Goal: Entertainment & Leisure: Consume media (video, audio)

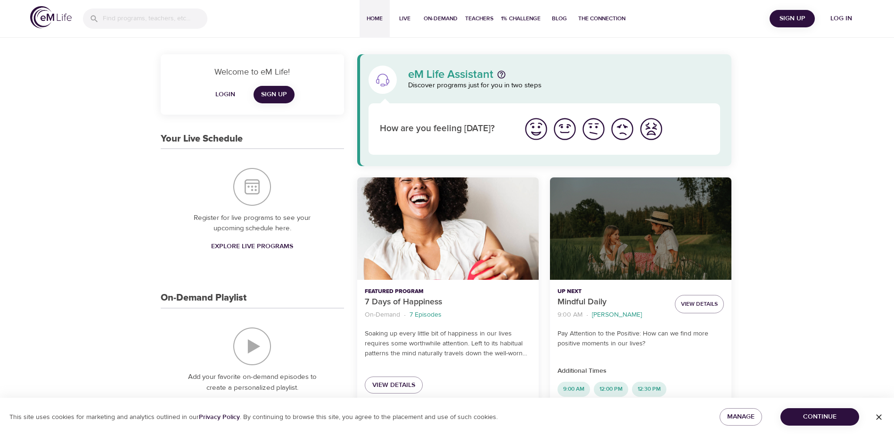
click at [627, 226] on div "Mindful Daily" at bounding box center [640, 228] width 181 height 102
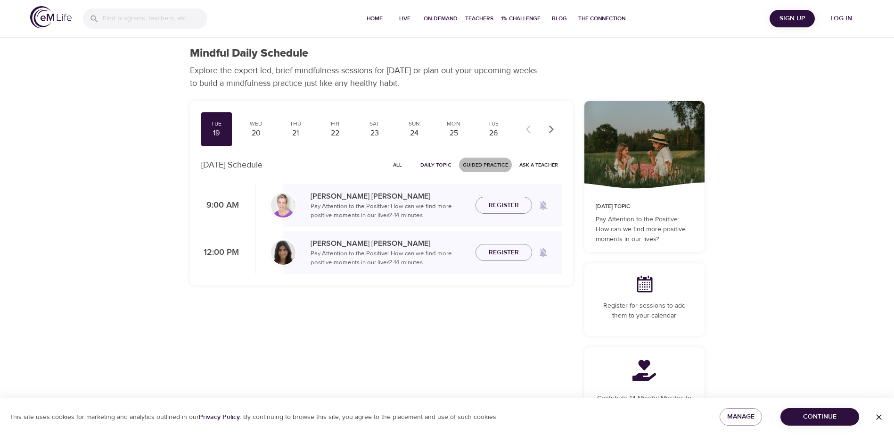
click at [489, 160] on span "Guided Practice" at bounding box center [485, 164] width 45 height 9
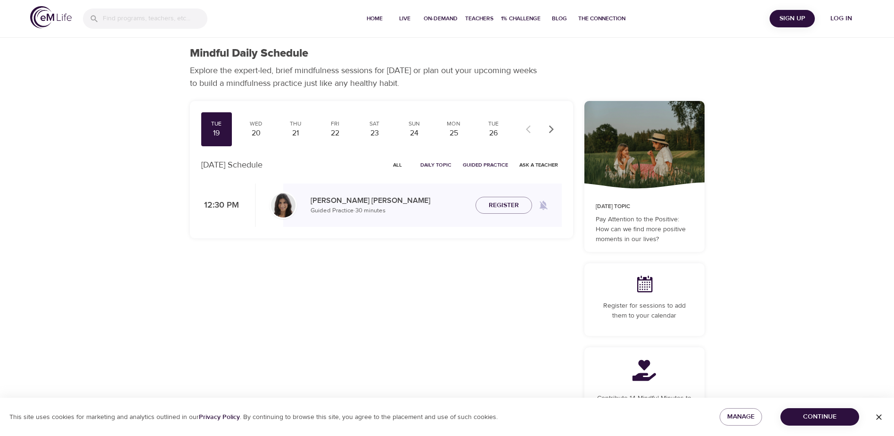
click at [436, 164] on span "Daily Topic" at bounding box center [435, 164] width 31 height 9
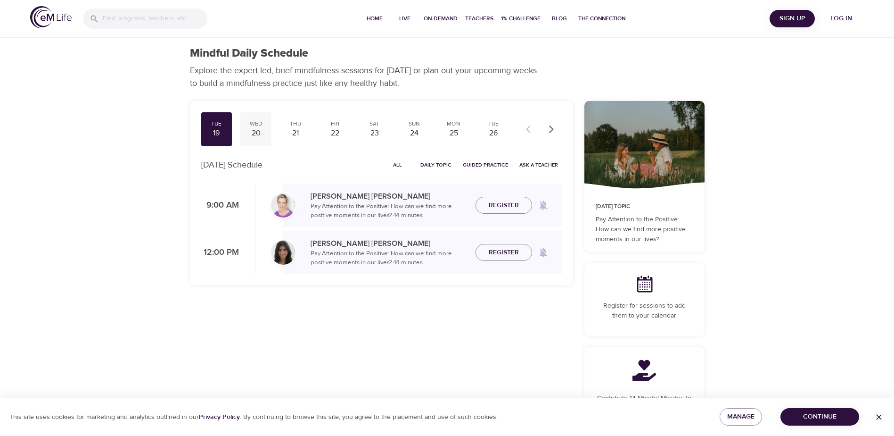
click at [251, 123] on div "Wed" at bounding box center [256, 124] width 24 height 8
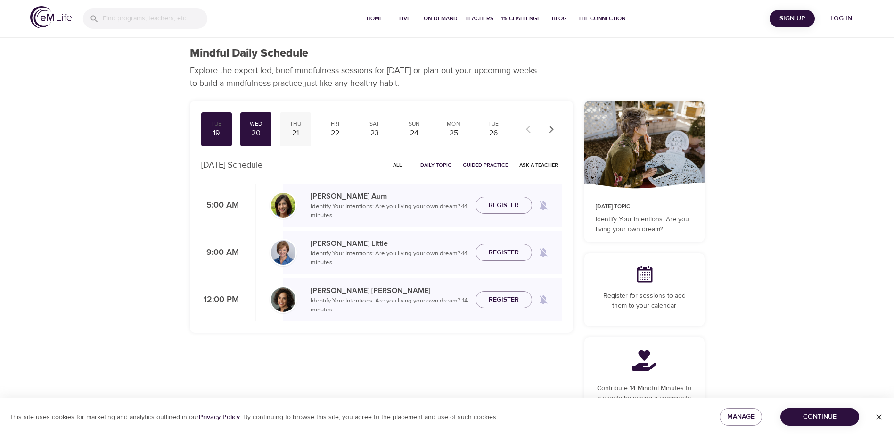
click at [298, 128] on div "21" at bounding box center [296, 133] width 24 height 11
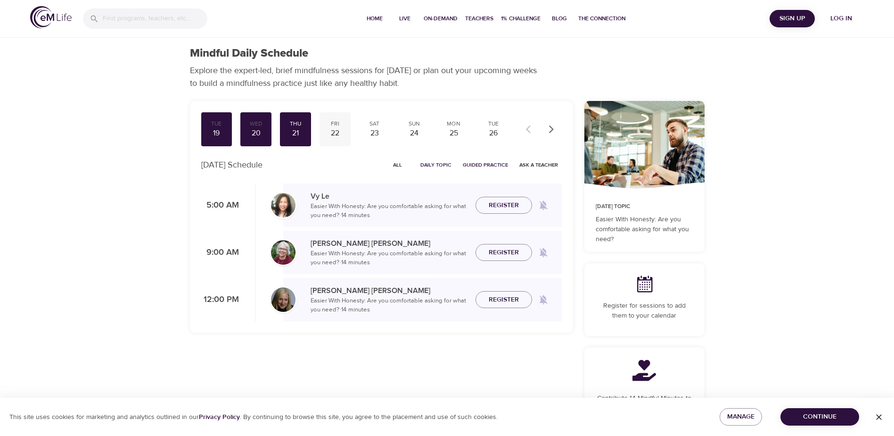
click at [336, 128] on div "22" at bounding box center [335, 133] width 24 height 11
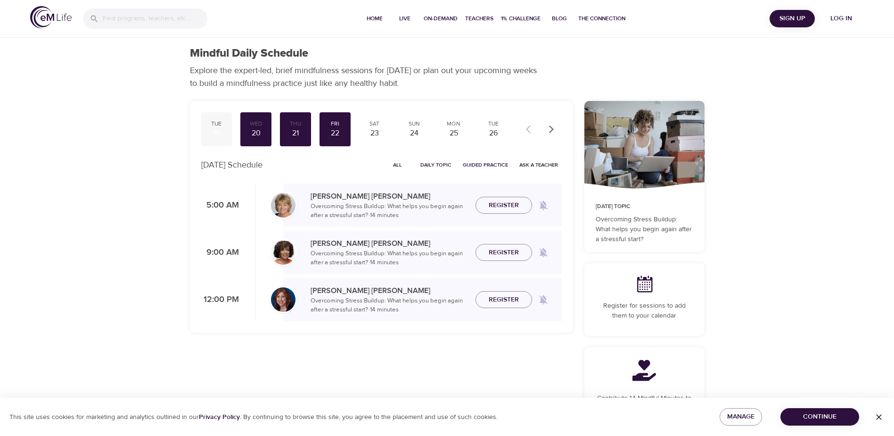
click at [217, 131] on div "19" at bounding box center [217, 133] width 24 height 11
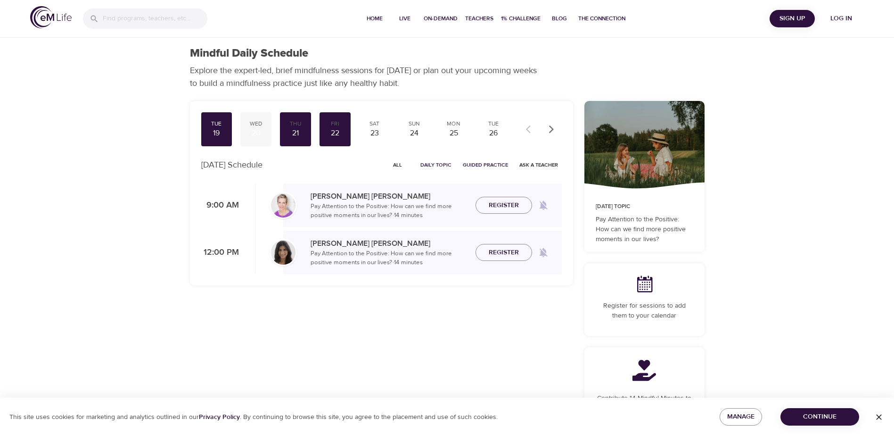
click at [255, 122] on div "Wed" at bounding box center [256, 124] width 24 height 8
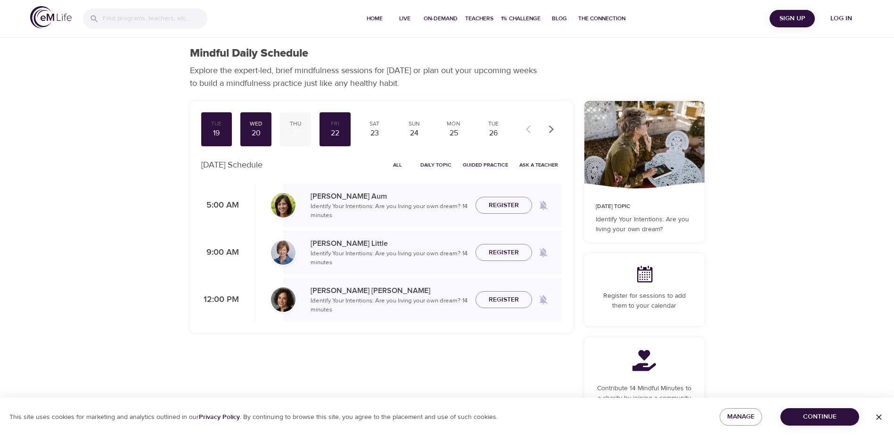
click at [303, 127] on div "Thu" at bounding box center [296, 124] width 24 height 8
